Goal: Task Accomplishment & Management: Manage account settings

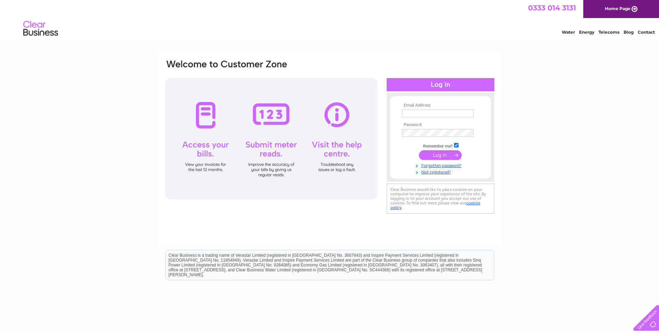
type input "frances@creaghconcrete.com"
click at [444, 155] on input "submit" at bounding box center [440, 155] width 43 height 10
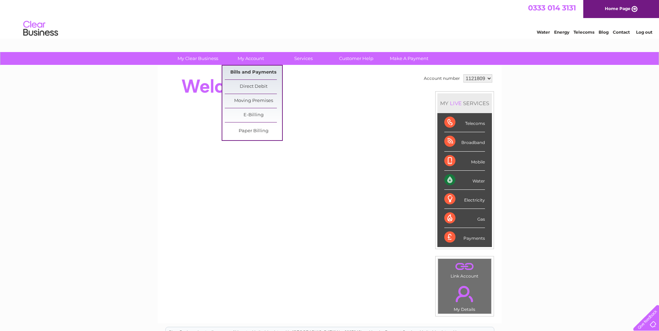
click at [252, 69] on link "Bills and Payments" at bounding box center [253, 73] width 57 height 14
drag, startPoint x: 252, startPoint y: 69, endPoint x: 239, endPoint y: 70, distance: 12.6
click at [239, 70] on link "Bills and Payments" at bounding box center [253, 73] width 57 height 14
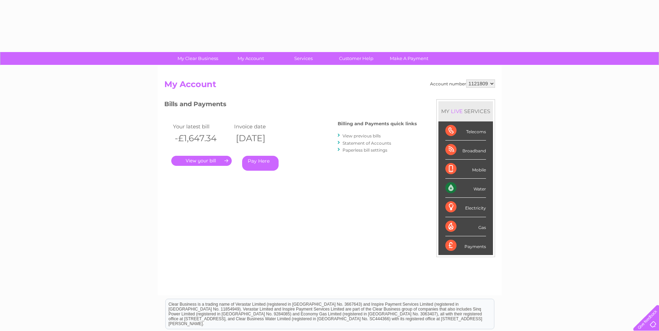
click at [207, 160] on link "." at bounding box center [201, 161] width 60 height 10
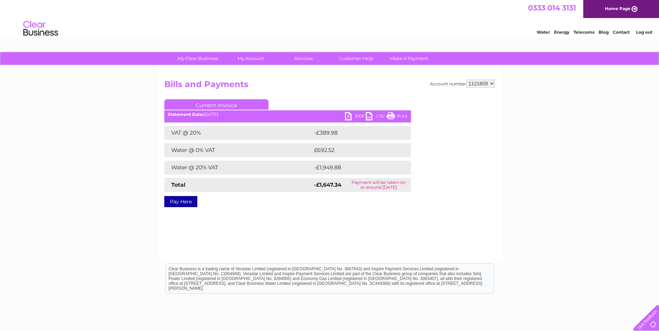
click at [359, 116] on link "PDF" at bounding box center [355, 117] width 21 height 10
